Goal: Transaction & Acquisition: Bridge product/service

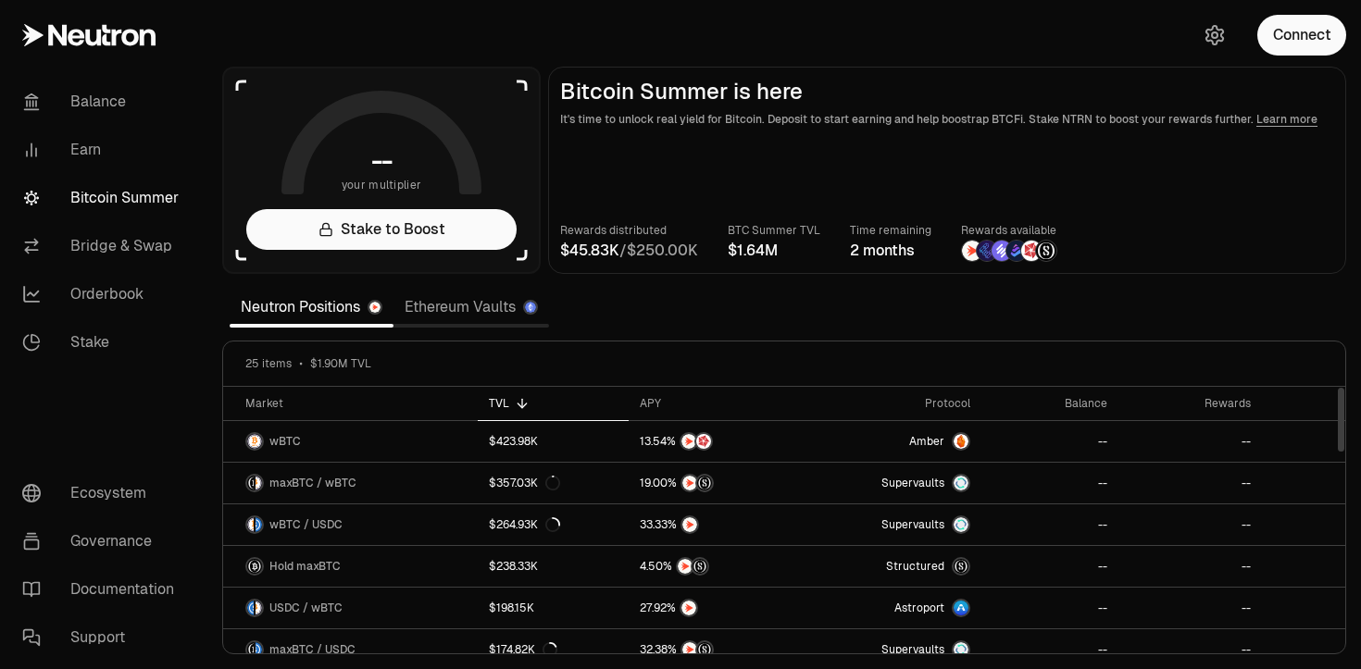
click at [816, 301] on section "-- your multiplier Stake to Boost Bitcoin Summer is here It's time to unlock re…" at bounding box center [784, 334] width 1154 height 669
click at [100, 162] on link "Earn" at bounding box center [103, 150] width 193 height 48
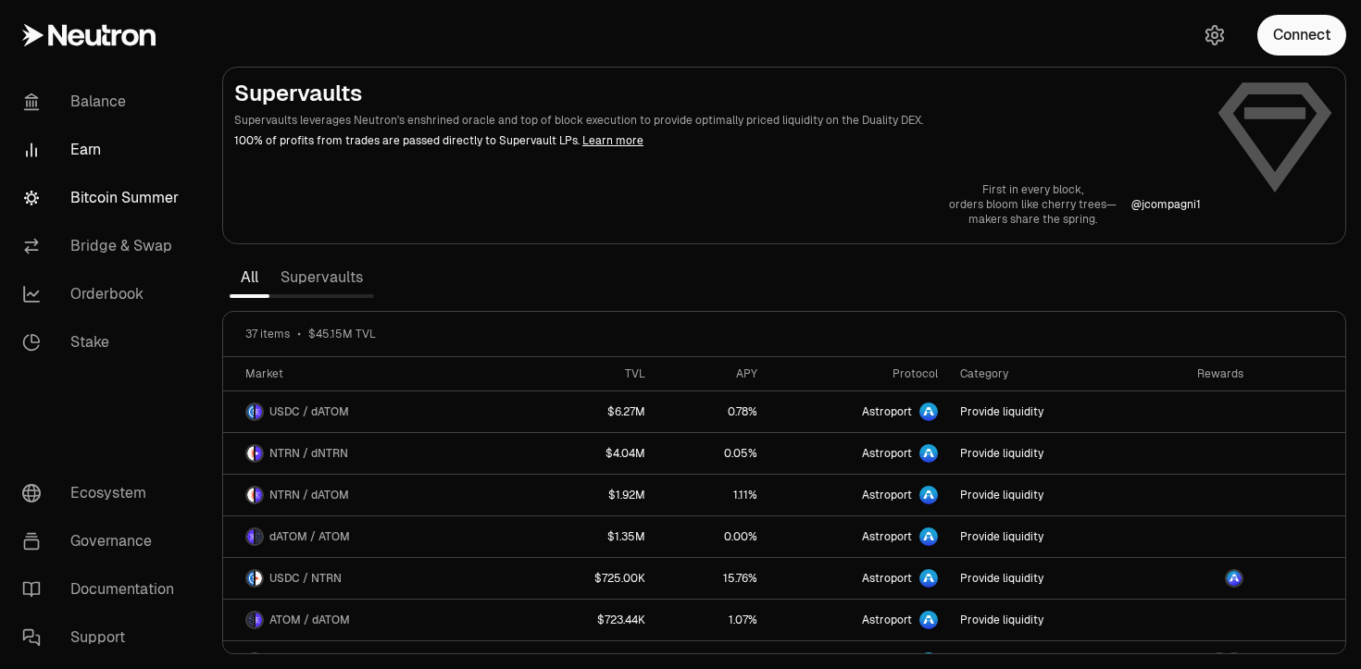
click at [121, 209] on link "Bitcoin Summer" at bounding box center [103, 198] width 193 height 48
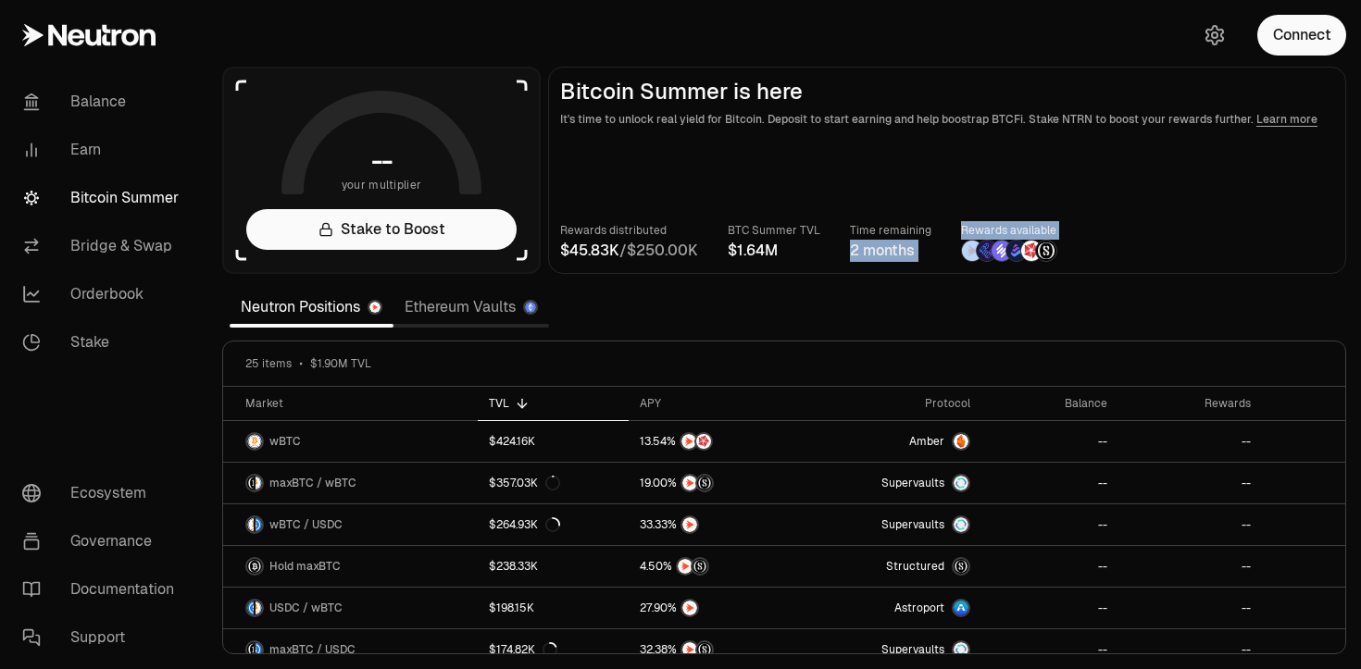
drag, startPoint x: 847, startPoint y: 250, endPoint x: 954, endPoint y: 250, distance: 106.5
click at [955, 250] on div "Rewards distributed / BTC Summer TVL Time remaining 2 months Rewards available" at bounding box center [947, 241] width 774 height 41
click at [910, 185] on main "Bitcoin Summer is here It's time to unlock real yield for Bitcoin. Deposit to s…" at bounding box center [947, 170] width 798 height 207
click at [968, 256] on img at bounding box center [972, 251] width 20 height 20
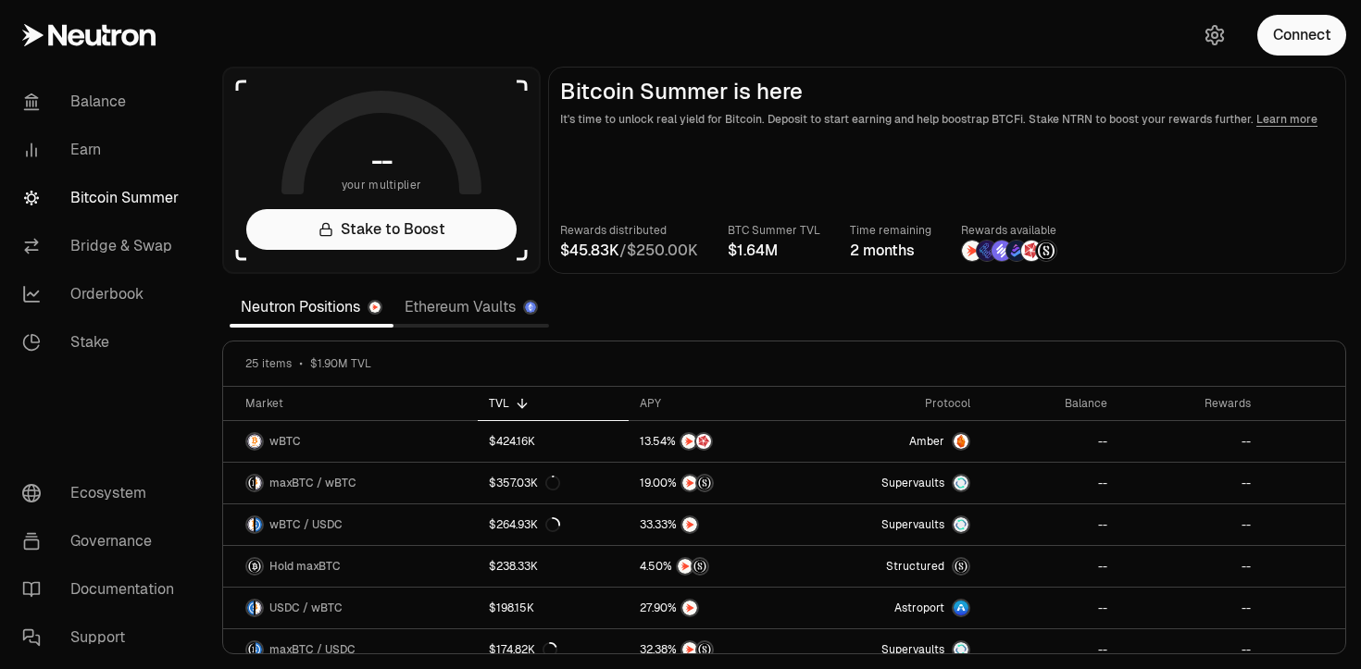
click at [473, 316] on link "Ethereum Vaults" at bounding box center [472, 307] width 156 height 37
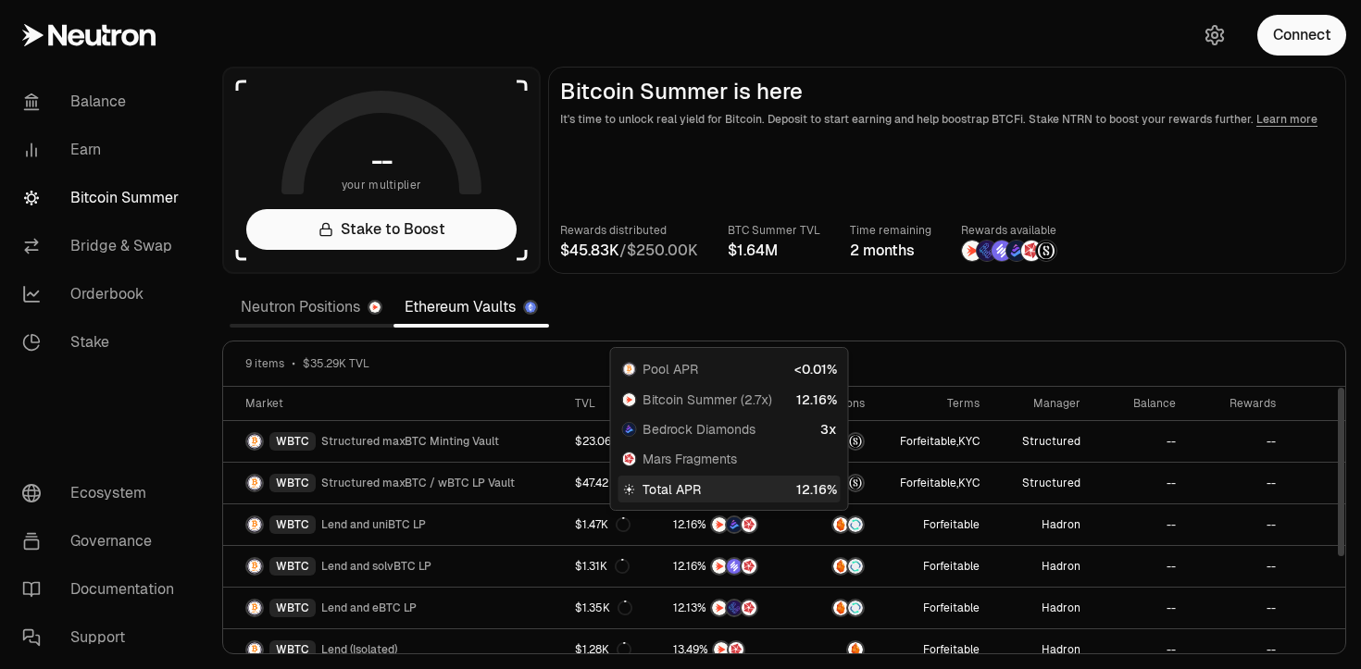
click at [709, 498] on div "Total APR" at bounding box center [730, 489] width 222 height 27
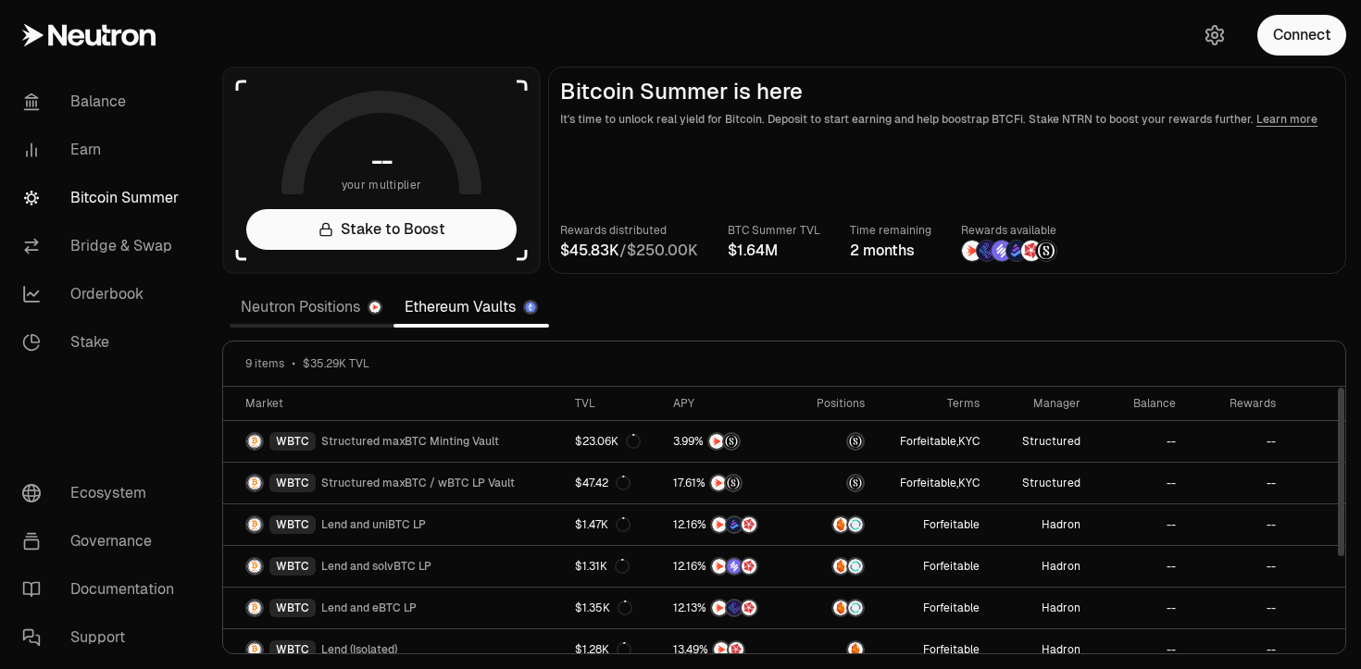
click at [675, 328] on section "-- your multiplier Stake to Boost Bitcoin Summer is here It's time to unlock re…" at bounding box center [784, 334] width 1154 height 669
click at [314, 325] on div "Neutron Positions Ethereum Vaults" at bounding box center [389, 307] width 319 height 41
click at [309, 316] on link "Neutron Positions" at bounding box center [312, 307] width 164 height 37
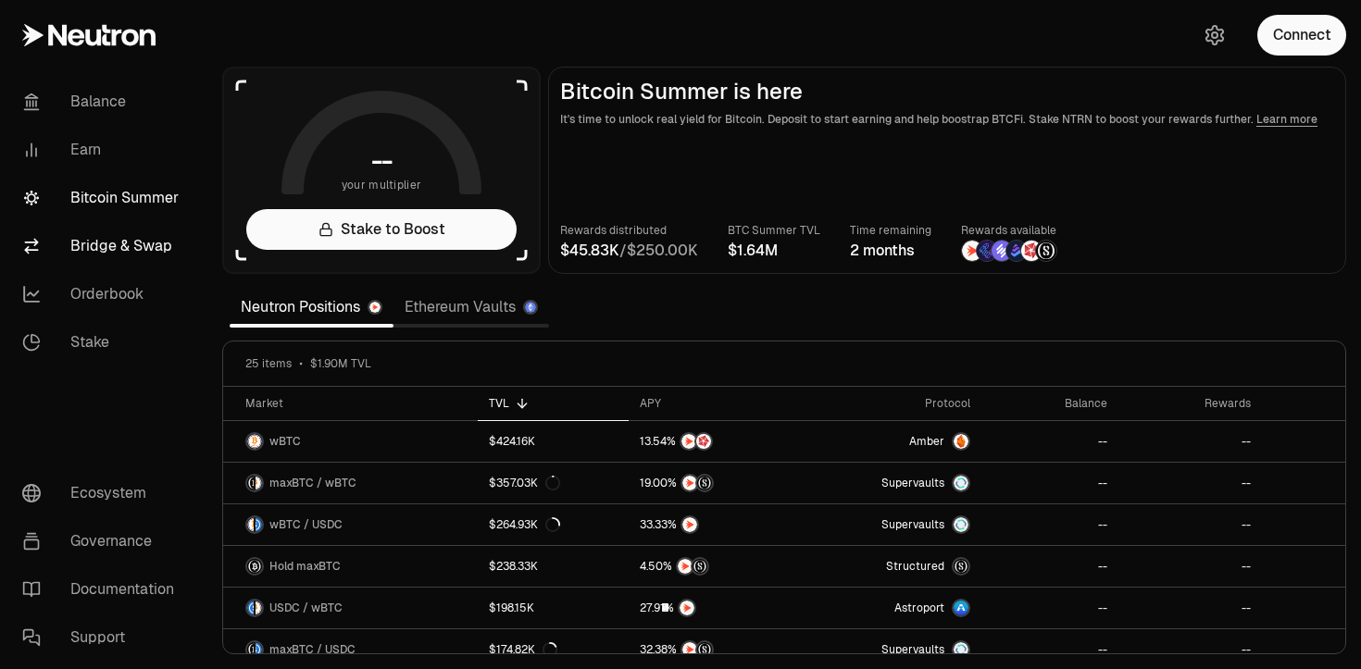
click at [96, 248] on link "Bridge & Swap" at bounding box center [103, 246] width 193 height 48
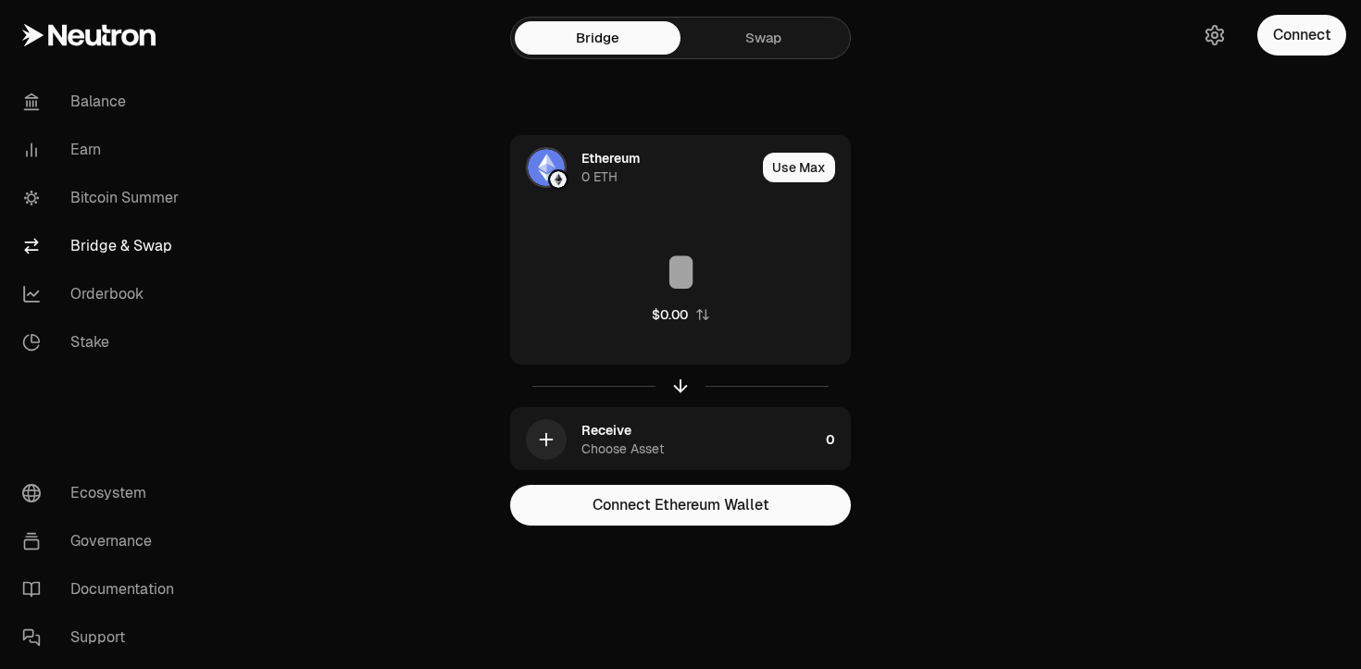
click at [748, 46] on link "Swap" at bounding box center [764, 37] width 166 height 33
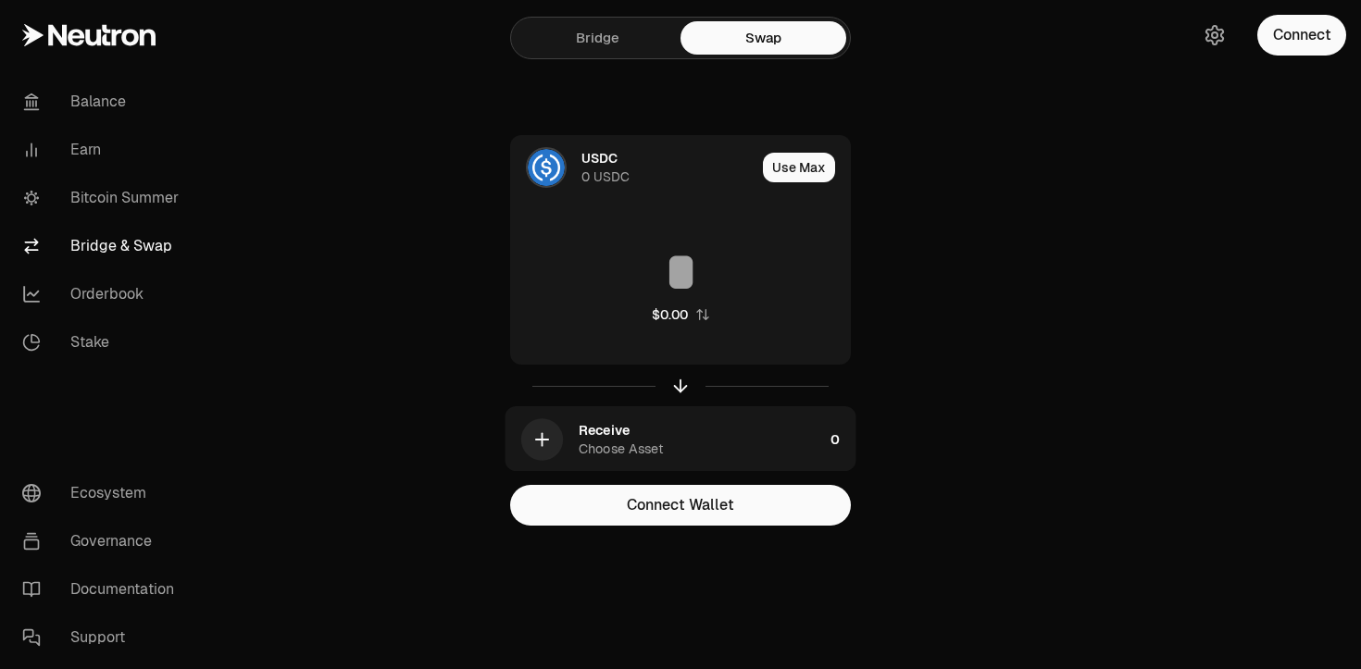
click at [548, 40] on link "Bridge" at bounding box center [598, 37] width 166 height 33
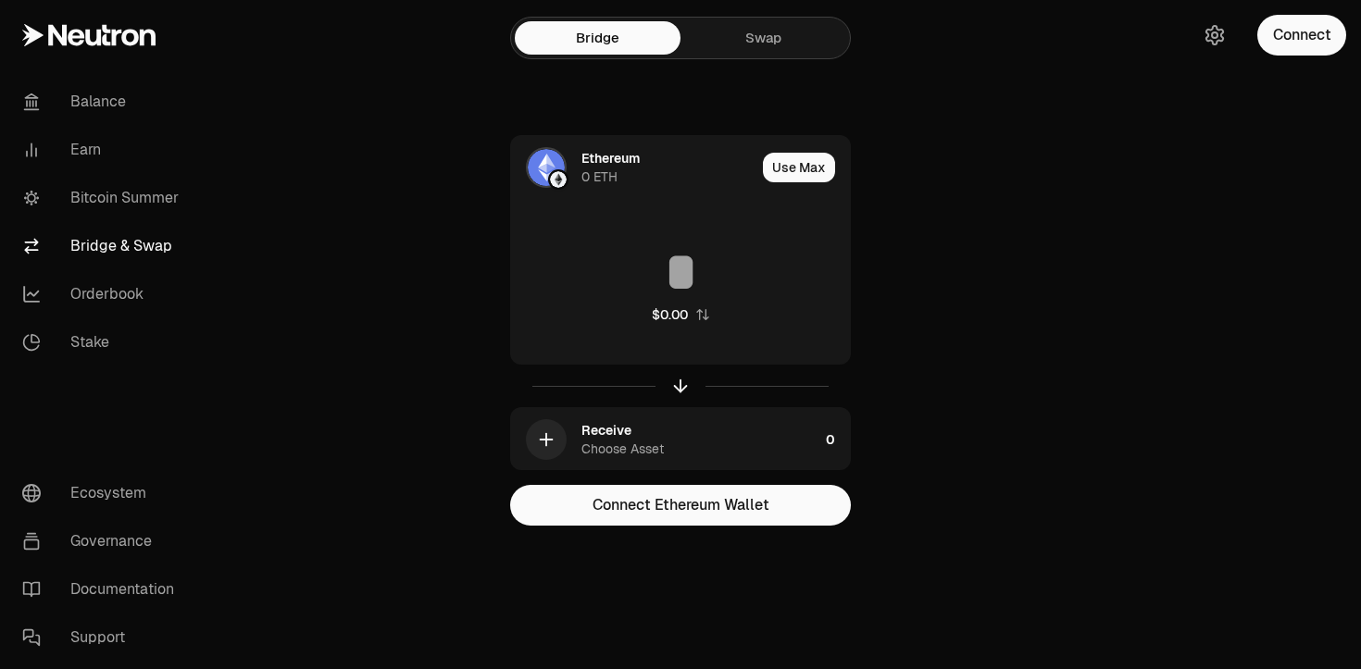
click at [736, 472] on div "Ethereum 0 ETH Use Max $0.00 Receive Choose Asset 0 Connect Ethereum Wallet" at bounding box center [680, 330] width 622 height 391
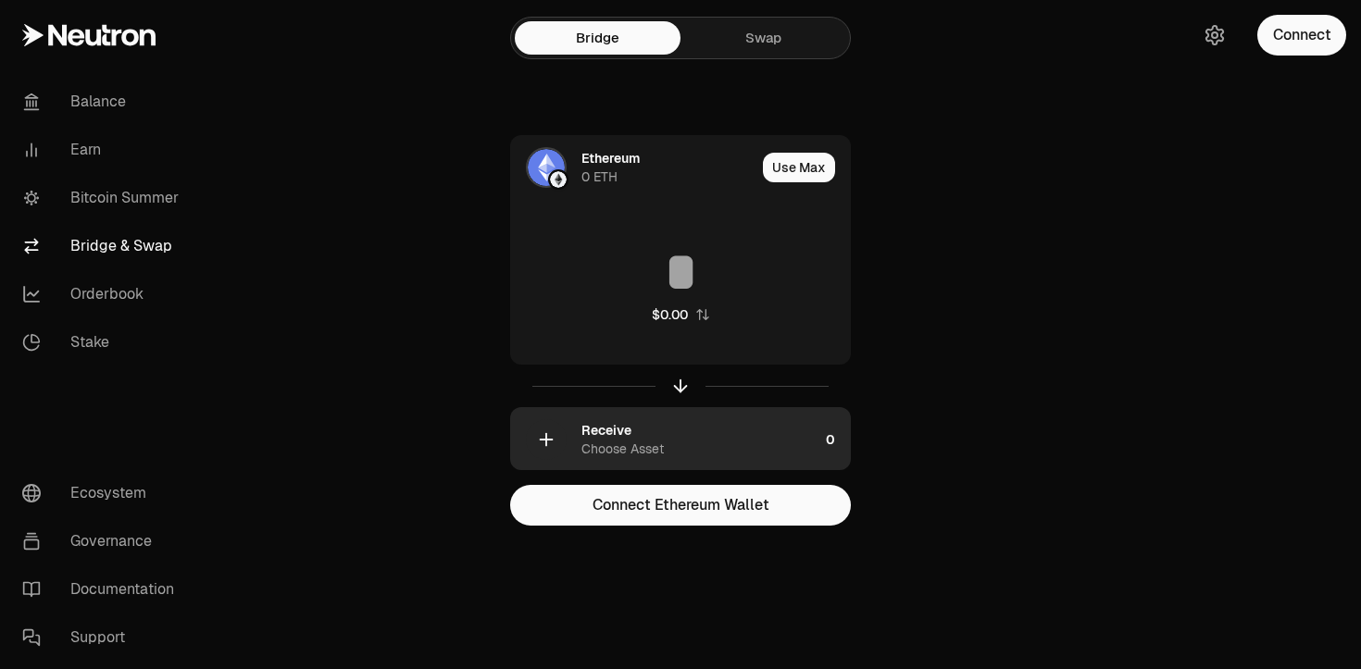
click at [695, 447] on div "Receive Choose Asset" at bounding box center [699, 439] width 237 height 37
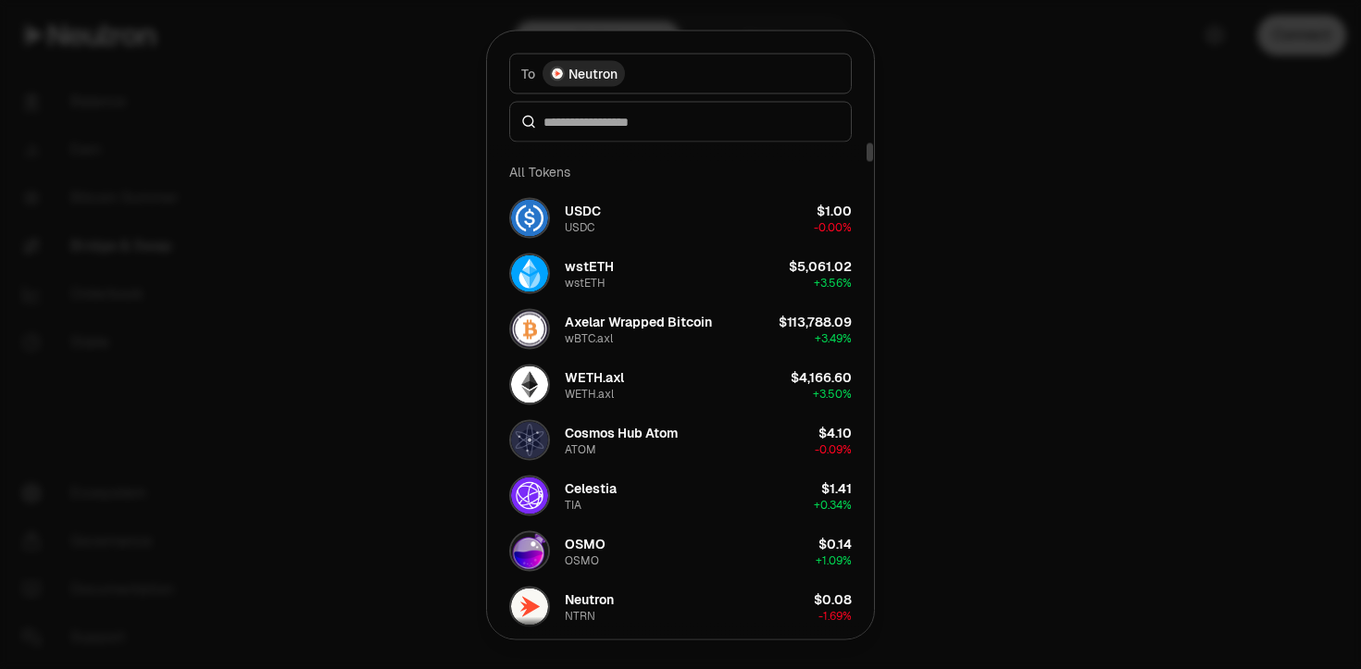
click at [959, 300] on div at bounding box center [680, 334] width 1361 height 669
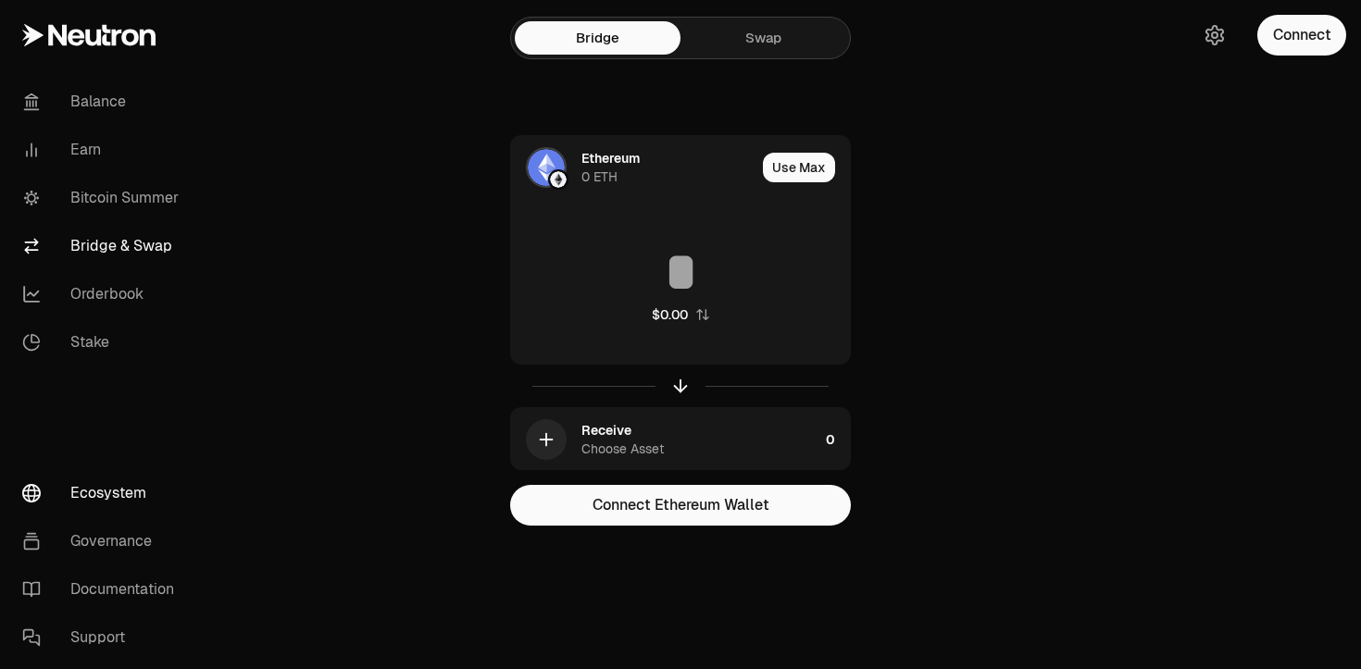
click at [131, 494] on link "Ecosystem" at bounding box center [103, 493] width 193 height 48
